Goal: Transaction & Acquisition: Purchase product/service

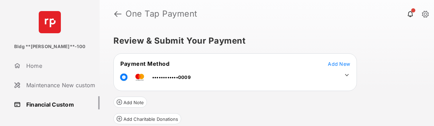
scroll to position [98, 0]
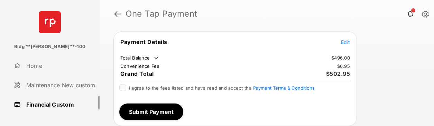
click at [345, 42] on span "Edit" at bounding box center [345, 42] width 9 height 6
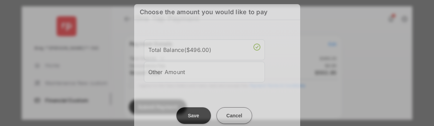
scroll to position [0, 0]
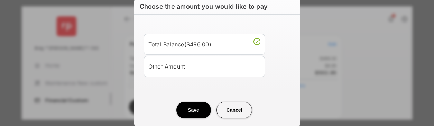
click at [193, 68] on div "Other Amount" at bounding box center [204, 67] width 112 height 12
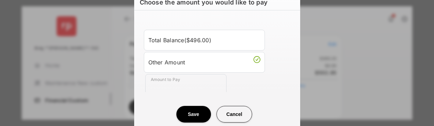
click at [193, 62] on div "Other Amount" at bounding box center [204, 62] width 112 height 12
click at [161, 87] on input "Amount to Pay" at bounding box center [185, 84] width 81 height 21
type input "**"
click at [198, 110] on button "Save" at bounding box center [193, 114] width 35 height 17
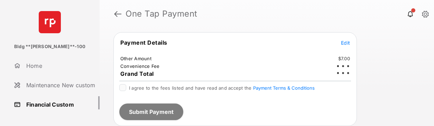
scroll to position [98, 0]
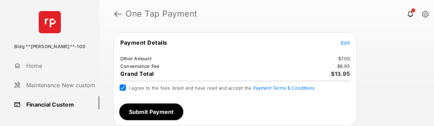
click at [156, 113] on button "Submit Payment" at bounding box center [151, 111] width 64 height 17
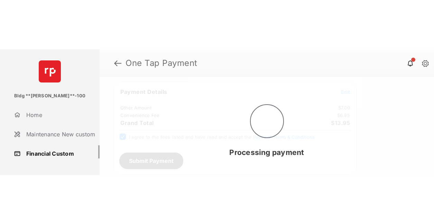
scroll to position [0, 0]
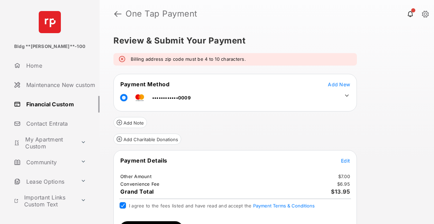
click at [347, 98] on icon at bounding box center [347, 96] width 6 height 6
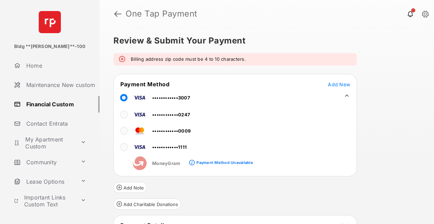
click at [375, 119] on div "Review & Submit Your Payment Billing address zip code must be 4 to 10 character…" at bounding box center [267, 126] width 334 height 197
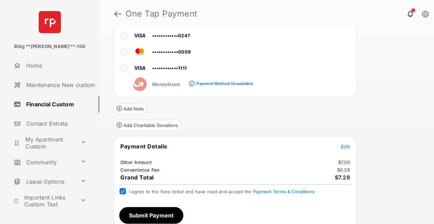
scroll to position [85, 0]
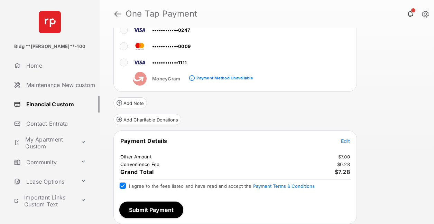
click at [142, 214] on button "Submit Payment" at bounding box center [151, 210] width 64 height 17
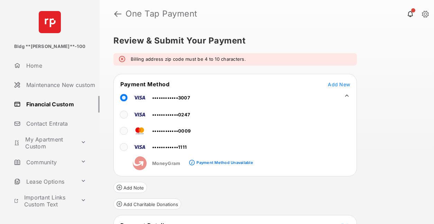
click at [251, 60] on div "Billing address zip code must be 4 to 10 characters." at bounding box center [235, 59] width 244 height 12
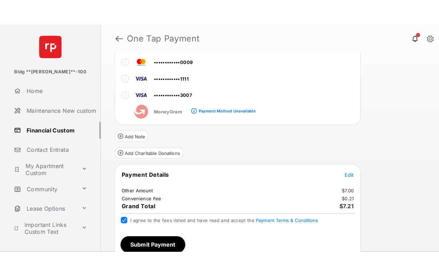
scroll to position [85, 0]
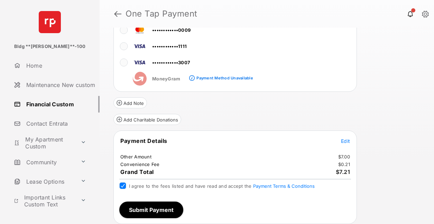
click at [160, 208] on button "Submit Payment" at bounding box center [151, 210] width 64 height 17
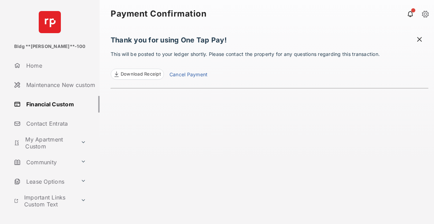
click at [379, 210] on div "Thank you for using One Tap Pay! This will be posted to your ledger shortly. Pl…" at bounding box center [270, 126] width 318 height 197
click at [361, 201] on div "Thank you for using One Tap Pay! This will be posted to your ledger shortly. Pl…" at bounding box center [270, 126] width 318 height 197
click at [390, 199] on div "Thank you for using One Tap Pay! This will be posted to your ledger shortly. Pl…" at bounding box center [270, 126] width 318 height 197
click at [351, 162] on div "Thank you for using One Tap Pay! This will be posted to your ledger shortly. Pl…" at bounding box center [270, 126] width 318 height 197
click at [209, 224] on div "Thank you for using One Tap Pay! This will be posted to your ledger shortly. Pl…" at bounding box center [270, 126] width 318 height 197
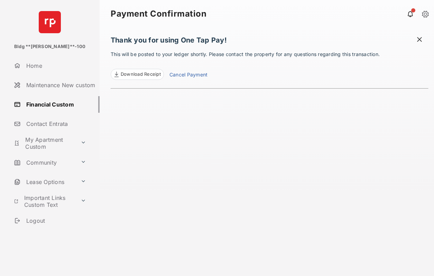
click at [138, 73] on span "Download Receipt" at bounding box center [141, 74] width 40 height 7
click at [418, 38] on span at bounding box center [419, 40] width 7 height 9
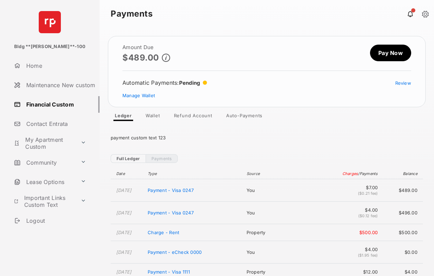
click at [385, 53] on link "Pay Now" at bounding box center [390, 53] width 41 height 17
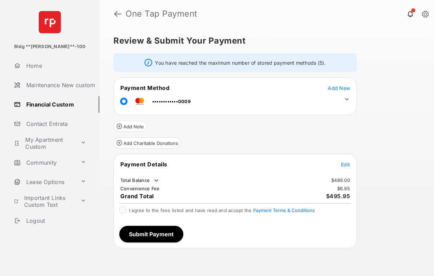
click at [348, 99] on icon at bounding box center [347, 99] width 6 height 6
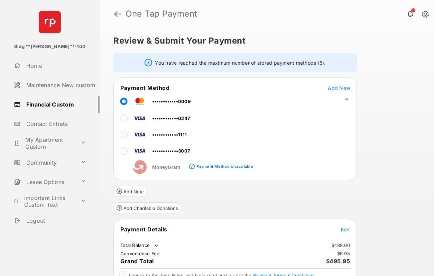
click at [337, 88] on span "Add New" at bounding box center [339, 88] width 22 height 6
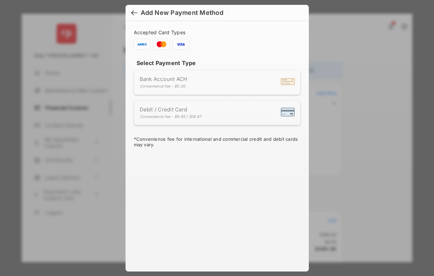
click at [187, 82] on div "Bank Account ACH Convenience fee - $0.00" at bounding box center [217, 82] width 155 height 13
click at [141, 46] on span at bounding box center [142, 44] width 17 height 11
click at [200, 79] on div "Bank Account ACH Convenience fee - $0.00" at bounding box center [217, 82] width 155 height 13
click at [193, 140] on div "* Convenience fee for international and commercial credit and debit cards may v…" at bounding box center [217, 142] width 167 height 12
click at [190, 83] on div "Bank Account ACH Convenience fee - $0.00" at bounding box center [217, 82] width 155 height 13
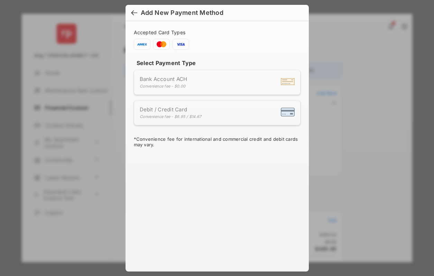
click at [131, 10] on div at bounding box center [134, 14] width 6 height 8
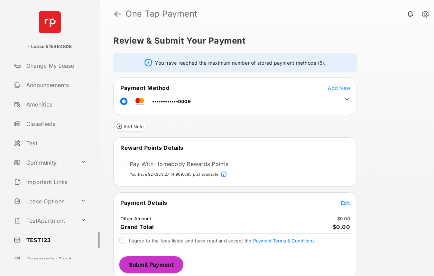
click at [340, 84] on table "Payment Method Add New ••••••••••••0009" at bounding box center [235, 96] width 243 height 26
click at [339, 88] on span "Add New" at bounding box center [339, 88] width 22 height 6
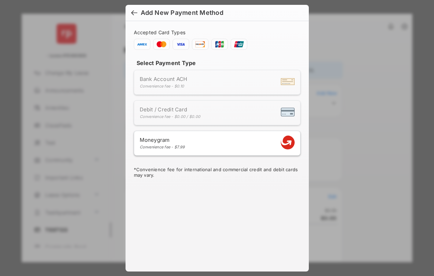
click at [160, 109] on span "Debit / Credit Card" at bounding box center [170, 109] width 61 height 7
click at [166, 82] on div "Bank Account ACH Convenience fee - $0.10" at bounding box center [164, 82] width 48 height 13
click at [209, 80] on div "Bank Account ACH Convenience fee - $0.10" at bounding box center [217, 82] width 155 height 13
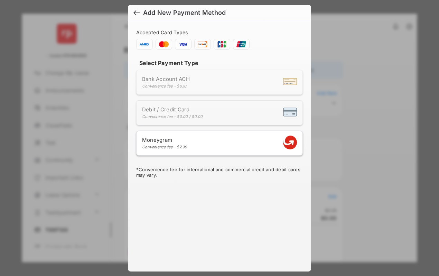
click at [134, 12] on div at bounding box center [137, 14] width 6 height 8
